Goal: Information Seeking & Learning: Check status

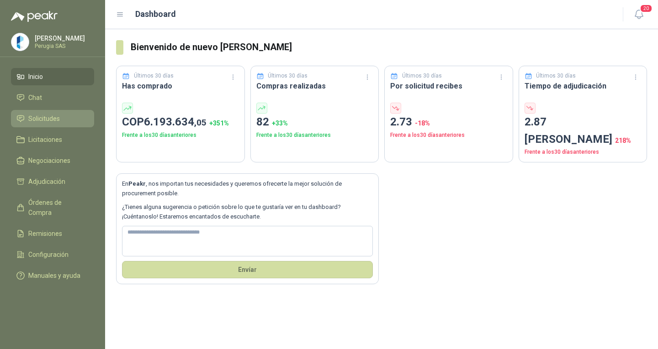
click at [45, 119] on span "Solicitudes" at bounding box center [44, 119] width 32 height 10
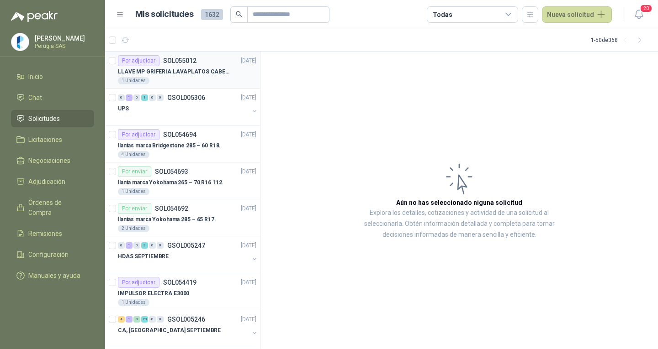
click at [194, 71] on p "LLAVE MP GRIFERIA LAVAPLATOS CABEZA EXTRAIBLE" at bounding box center [175, 72] width 114 height 9
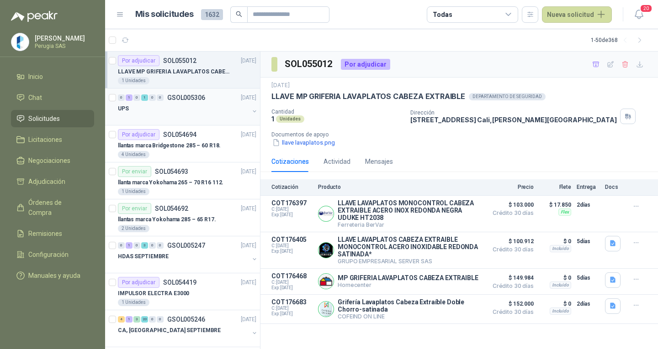
click at [199, 115] on div at bounding box center [183, 117] width 131 height 7
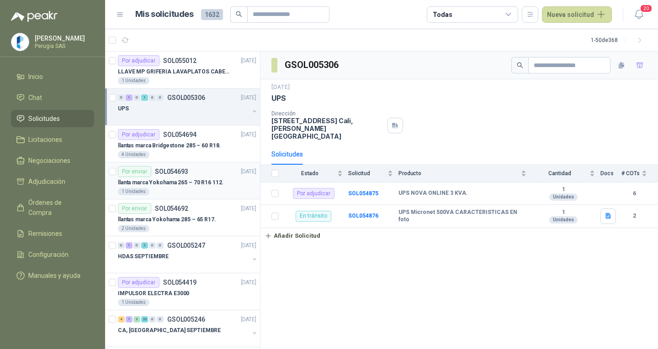
click at [174, 180] on p "llanta marca Yokohama 265 – 70 R16 112." at bounding box center [171, 183] width 106 height 9
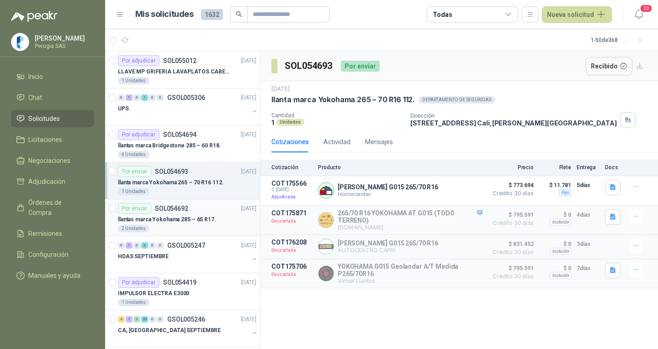
click at [173, 216] on p "llantas marca Yokohama 285 – 65 R17." at bounding box center [167, 220] width 98 height 9
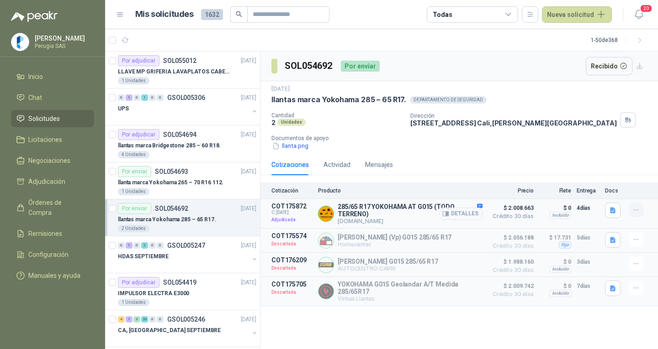
click at [630, 211] on button "button" at bounding box center [636, 210] width 15 height 15
click at [616, 150] on div "llanta.png" at bounding box center [462, 147] width 383 height 10
click at [188, 187] on p "llanta marca Yokohama 265 – 70 R16 112." at bounding box center [171, 183] width 106 height 9
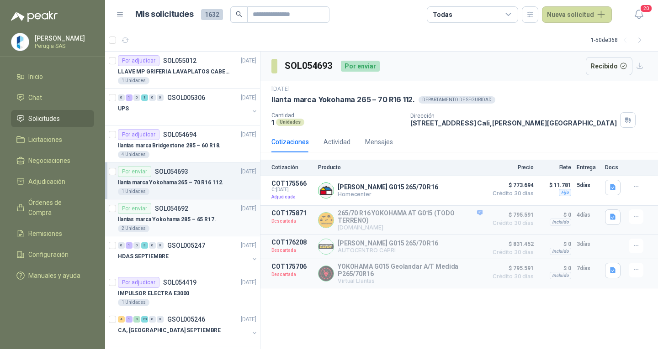
click at [179, 213] on div "Por enviar SOL054692" at bounding box center [153, 208] width 70 height 11
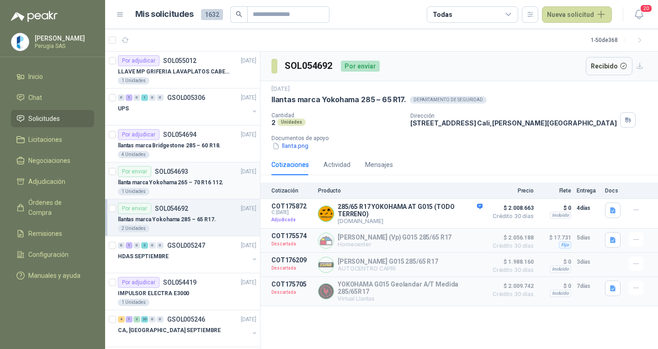
click at [182, 186] on p "llanta marca Yokohama 265 – 70 R16 112." at bounding box center [171, 183] width 106 height 9
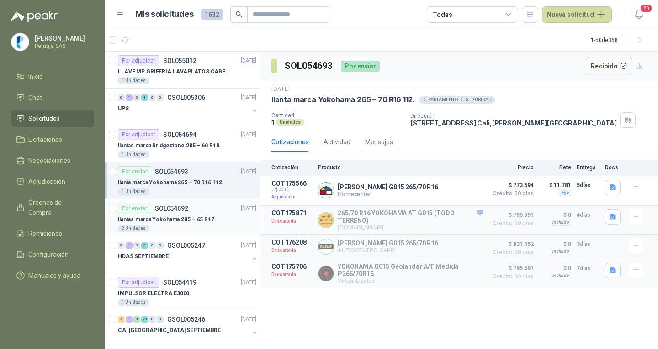
click at [188, 217] on p "llantas marca Yokohama 285 – 65 R17." at bounding box center [167, 220] width 98 height 9
click at [186, 187] on p "llanta marca Yokohama 265 – 70 R16 112." at bounding box center [171, 183] width 106 height 9
